Goal: Register for event/course

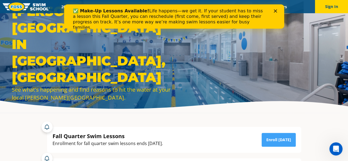
click at [278, 10] on div "Close" at bounding box center [275, 10] width 5 height 3
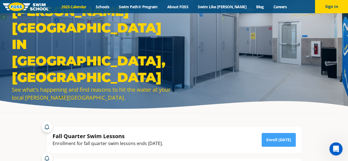
click at [83, 9] on link "2025 Calendar" at bounding box center [74, 6] width 34 height 5
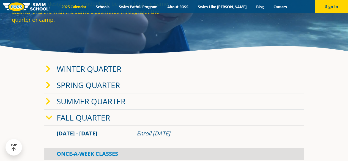
click at [46, 68] on icon at bounding box center [48, 69] width 5 height 8
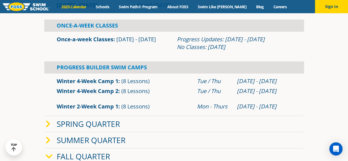
scroll to position [165, 0]
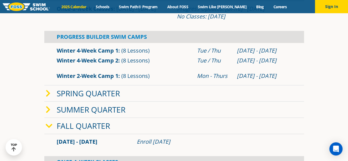
click at [47, 122] on icon at bounding box center [49, 126] width 7 height 8
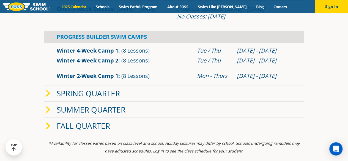
click at [47, 122] on icon at bounding box center [48, 126] width 5 height 8
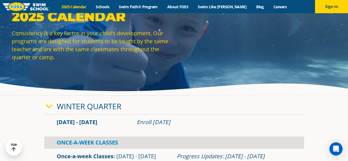
scroll to position [0, 0]
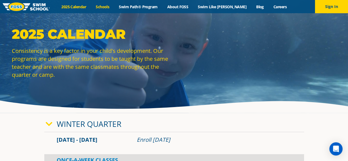
click at [111, 7] on link "Schools" at bounding box center [102, 6] width 23 height 5
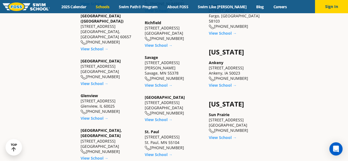
scroll to position [385, 0]
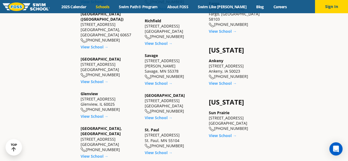
click at [80, 81] on div "[US_STATE] [GEOGRAPHIC_DATA] [STREET_ADDRESS][PERSON_NAME] [PHONE_NUMBER] View …" at bounding box center [110, 51] width 64 height 531
click at [86, 114] on link "View School →" at bounding box center [95, 116] width 28 height 5
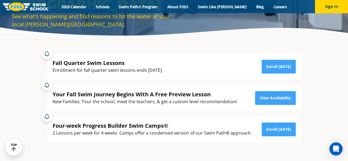
scroll to position [102, 0]
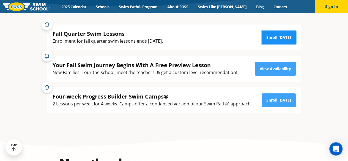
click at [273, 38] on link "Enroll [DATE]" at bounding box center [278, 38] width 34 height 14
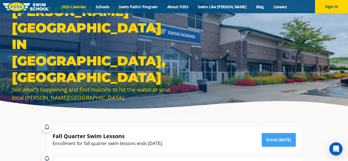
click at [85, 6] on link "2025 Calendar" at bounding box center [74, 6] width 34 height 5
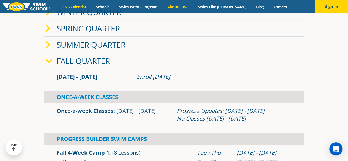
scroll to position [110, 0]
